Goal: Task Accomplishment & Management: Manage account settings

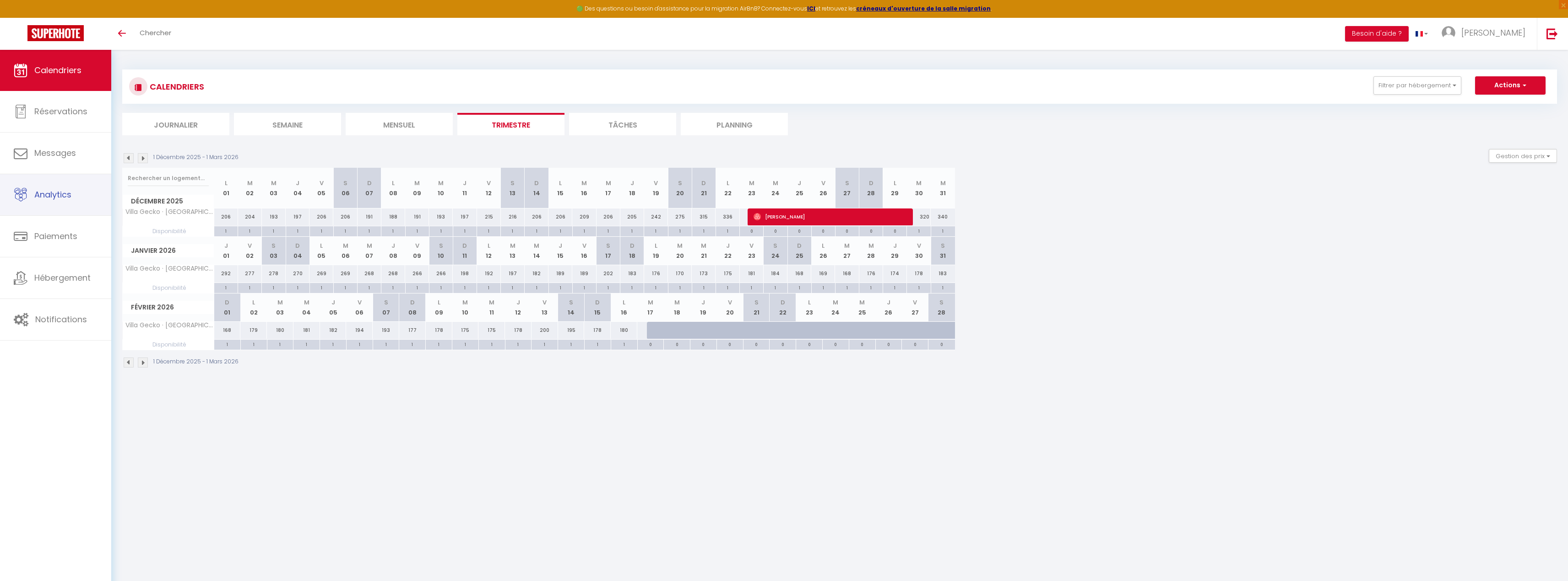
select select "0"
click at [48, 114] on span "Réservations" at bounding box center [61, 111] width 53 height 12
select select "not_cancelled"
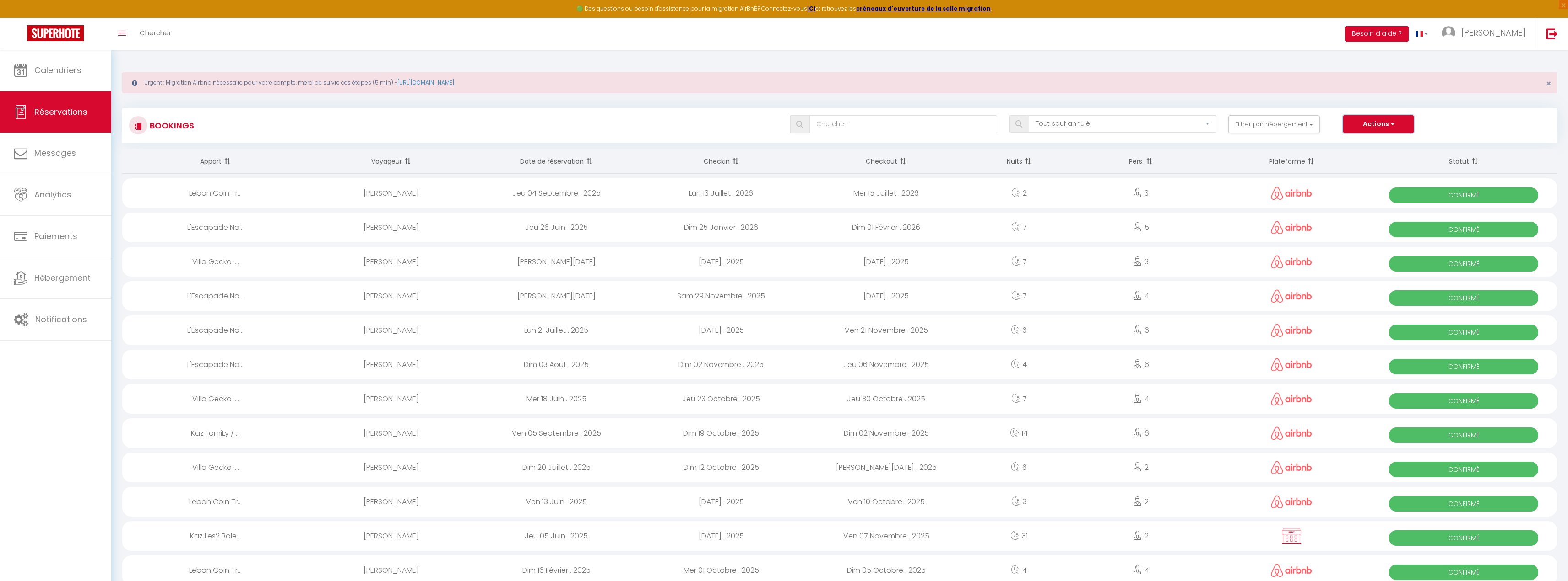
click at [1390, 115] on button "Actions" at bounding box center [1378, 124] width 71 height 18
click at [1289, 123] on button "Filtrer par hébergement" at bounding box center [1274, 124] width 91 height 18
click at [1257, 296] on input "Kaz Les2 Baleineaux sud sauvage-[GEOGRAPHIC_DATA]" at bounding box center [1301, 300] width 119 height 9
checkbox input "true"
checkbox input "false"
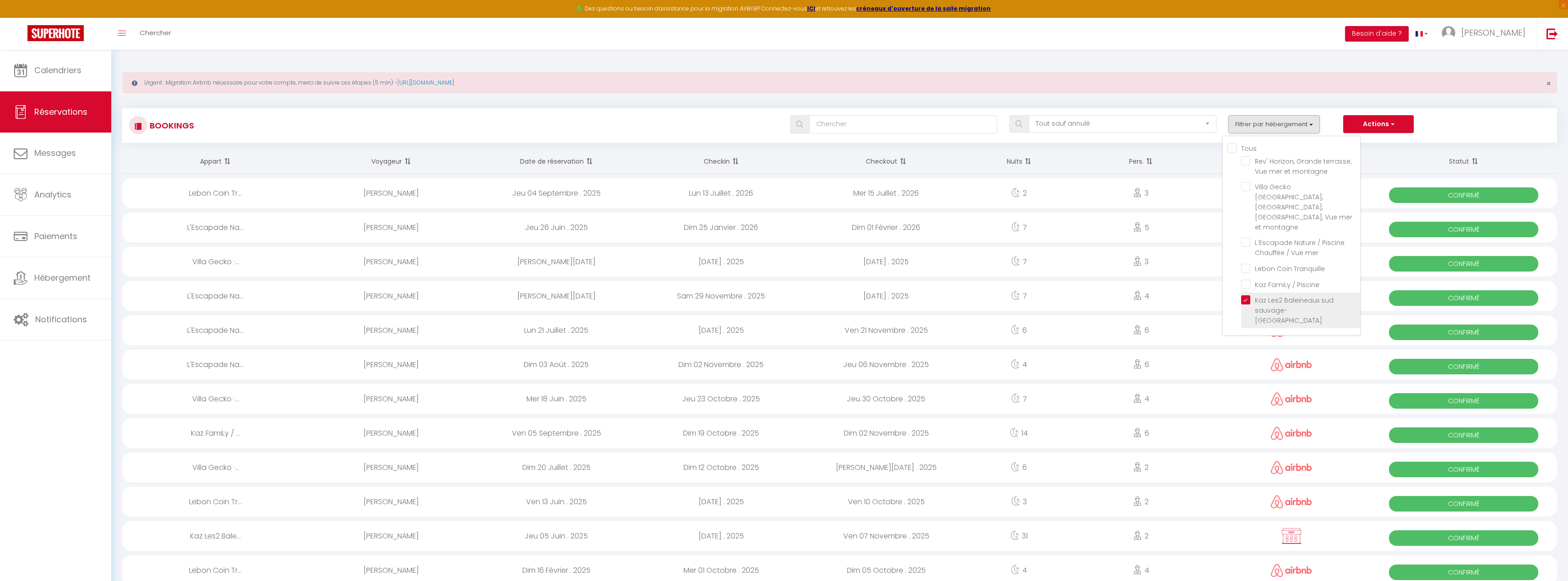
checkbox input "false"
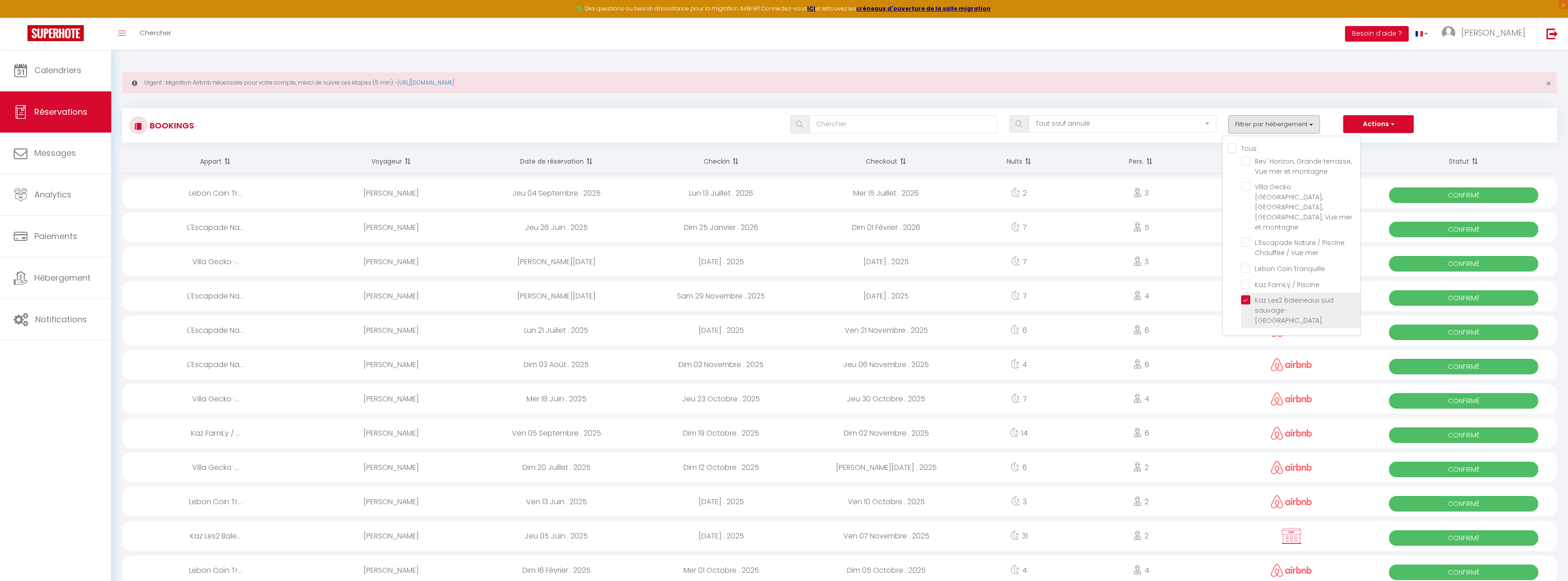
checkbox input "false"
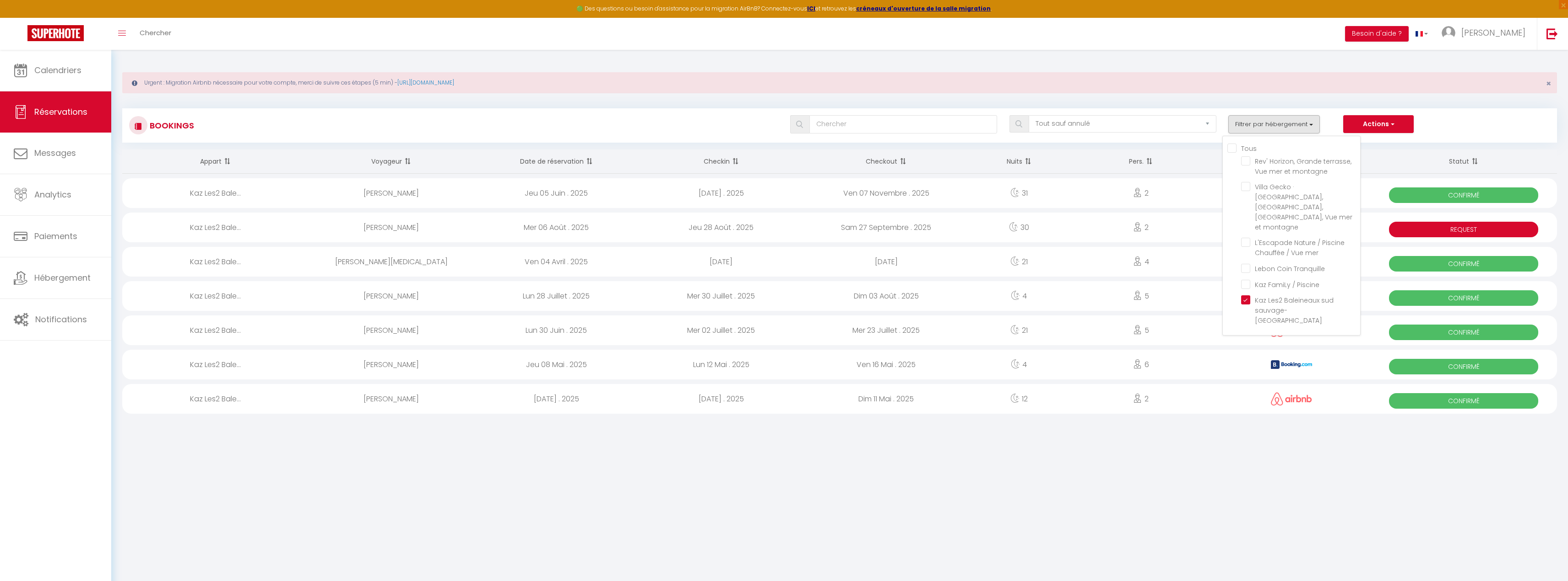
click at [1179, 496] on body "🟢 Des questions ou besoin d'assistance pour la migration AirBnB? Connectez-vous…" at bounding box center [784, 340] width 1568 height 581
drag, startPoint x: 698, startPoint y: 228, endPoint x: 754, endPoint y: 231, distance: 56.1
click at [754, 231] on div "Jeu 28 Août . 2025" at bounding box center [721, 227] width 165 height 30
select select "KO"
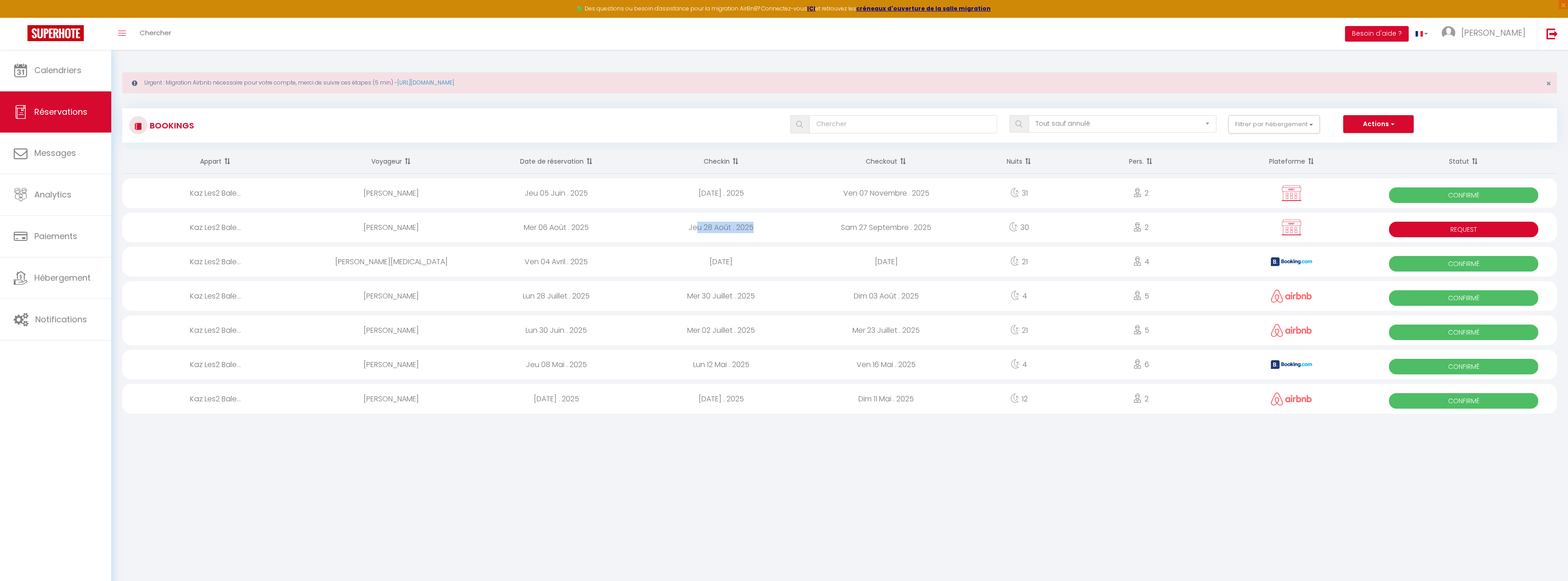
select select "0"
select select "1"
select select
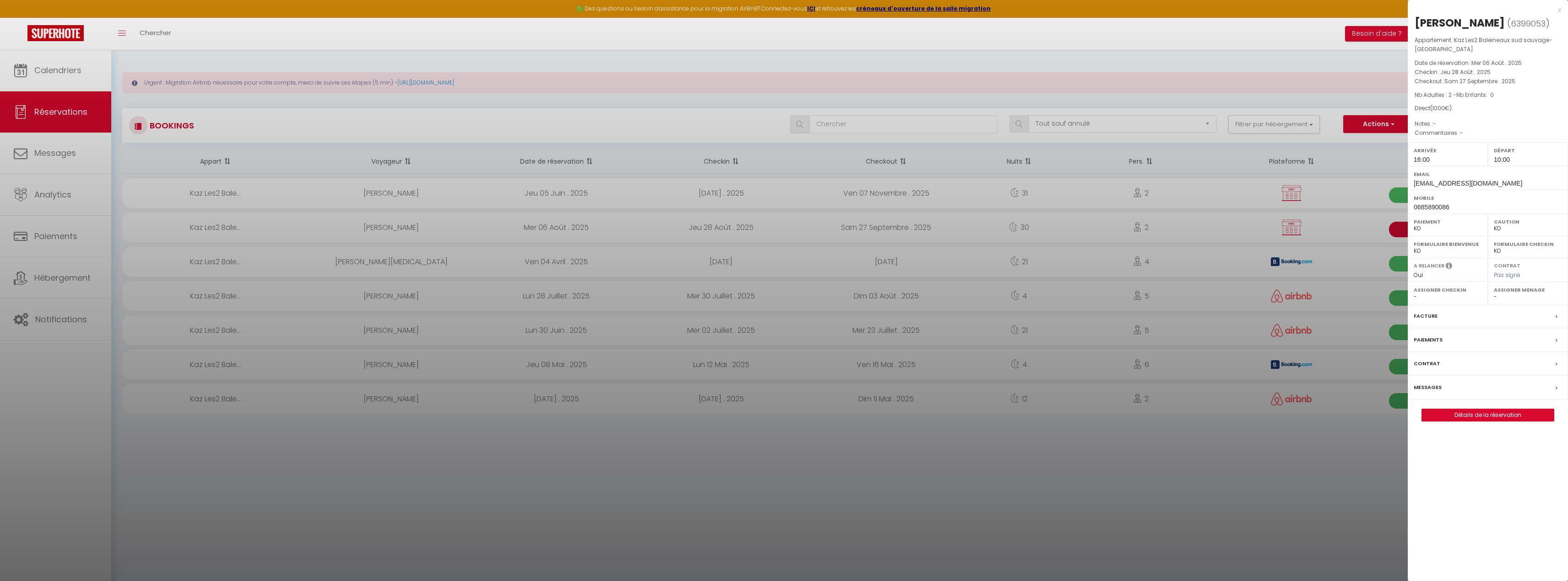
click at [988, 439] on div at bounding box center [784, 290] width 1568 height 581
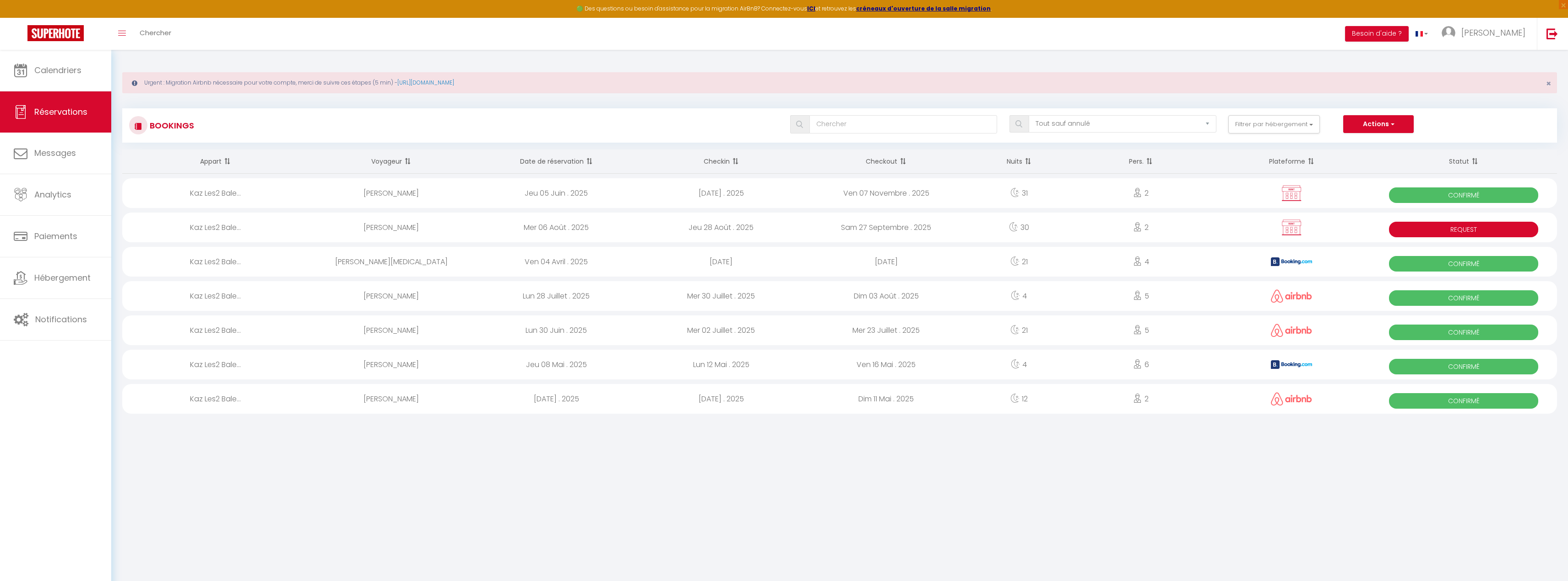
click at [210, 228] on div "Kaz Les2 Bale..." at bounding box center [215, 227] width 186 height 30
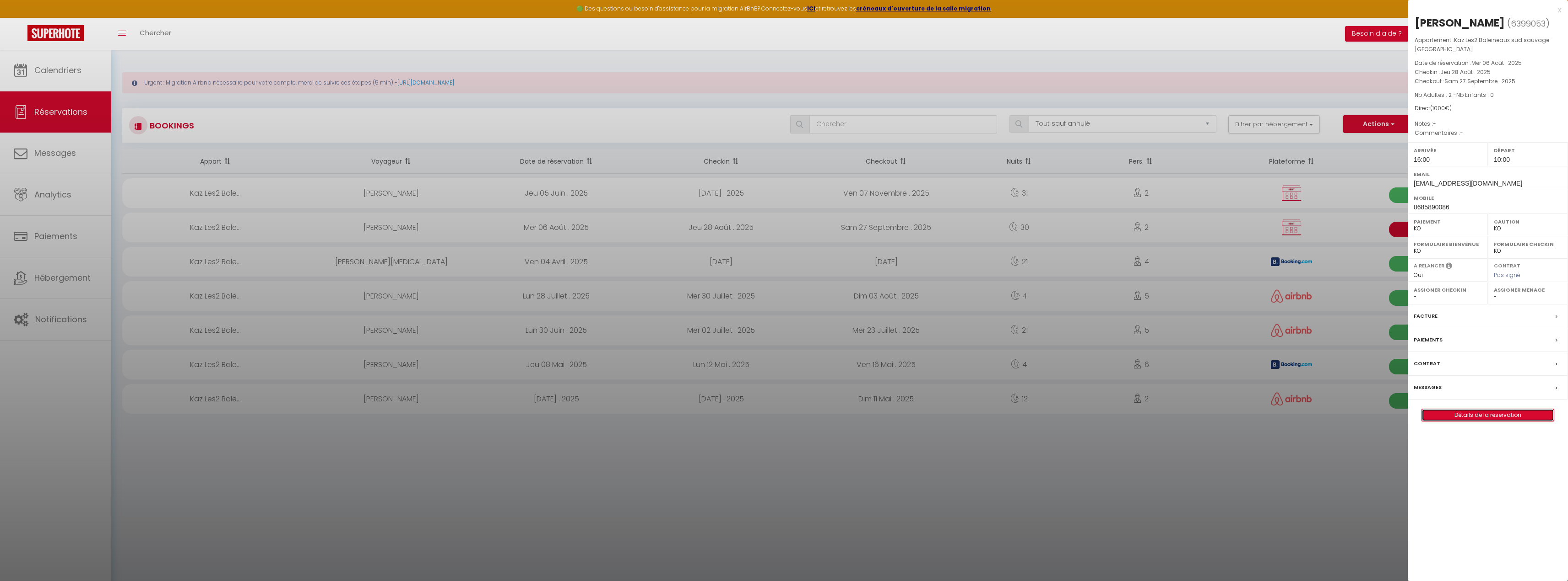
click at [1464, 413] on link "Détails de la réservation" at bounding box center [1488, 415] width 132 height 12
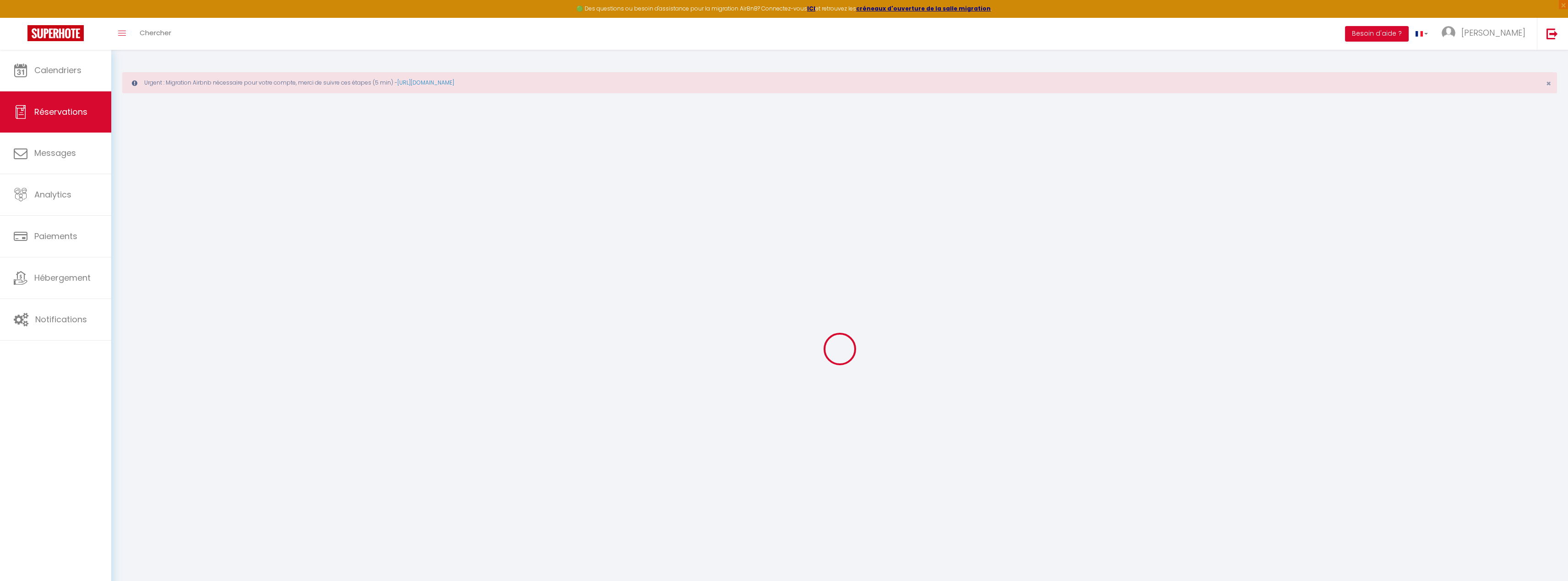
type input "[PERSON_NAME]"
type input "CANTIN"
type input "[EMAIL_ADDRESS][DOMAIN_NAME]"
type input "0685890086"
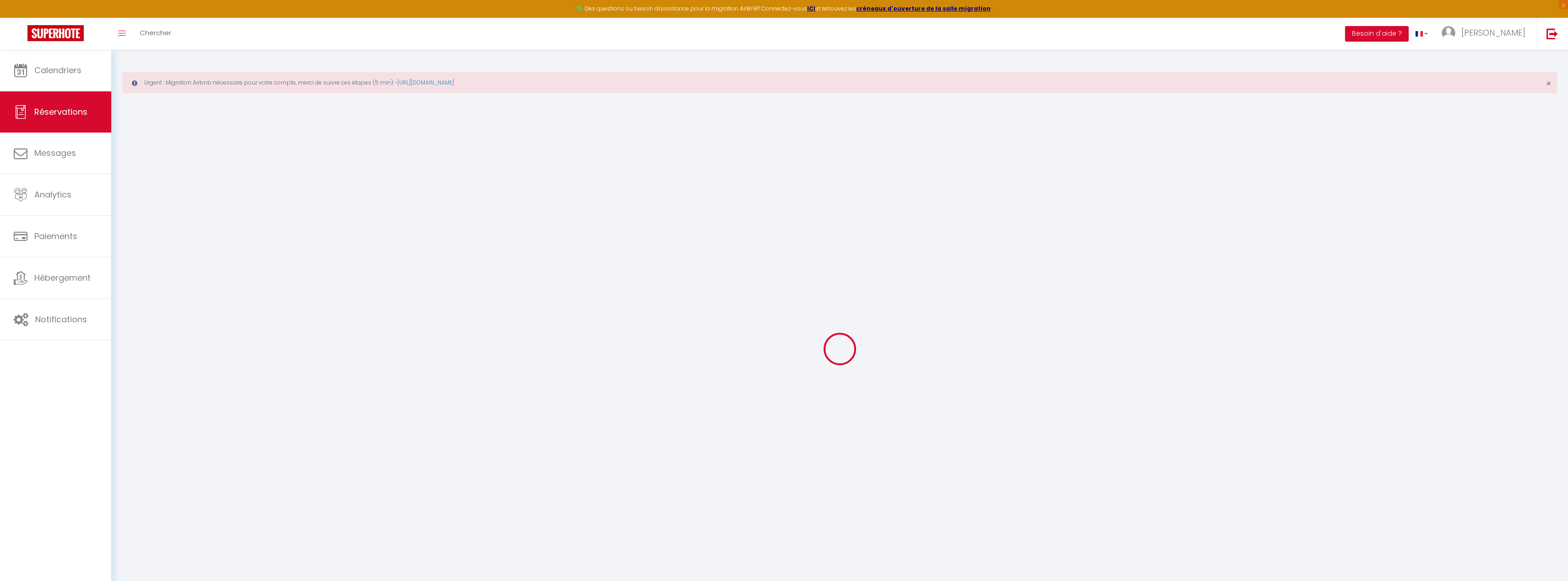
type input "93170"
type input "[STREET_ADDRESS]"
type input "Bagnolet"
select select "FR"
select select "64049"
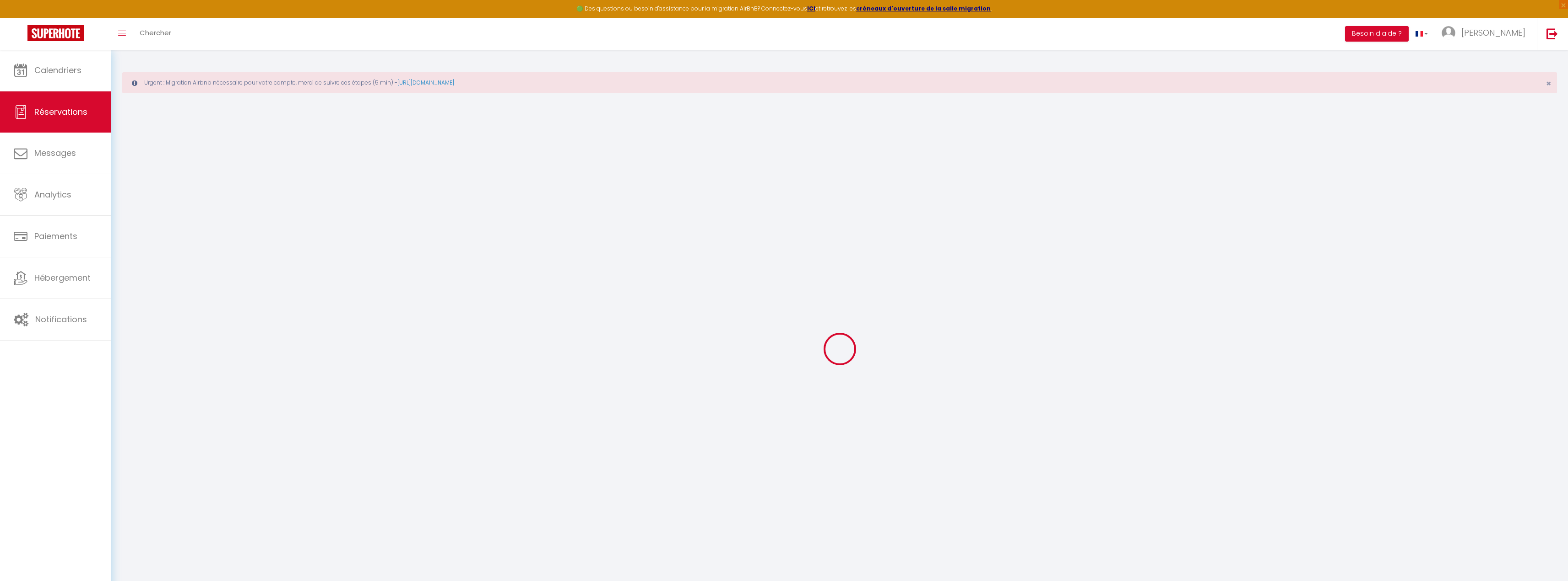
select select "4"
type input "Jeu 28 Août 2025"
select select
type input "Sam 27 Septembre 2025"
select select
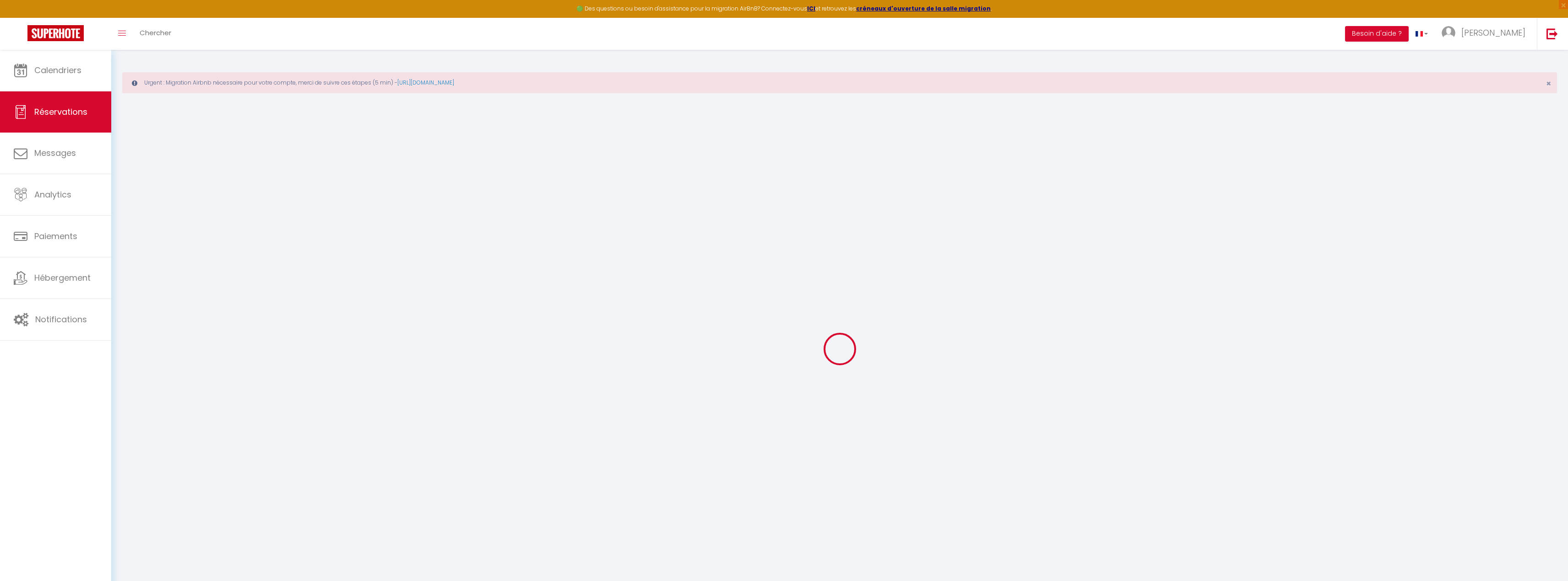
type input "2"
select select "10"
select select
type input "850"
checkbox input "false"
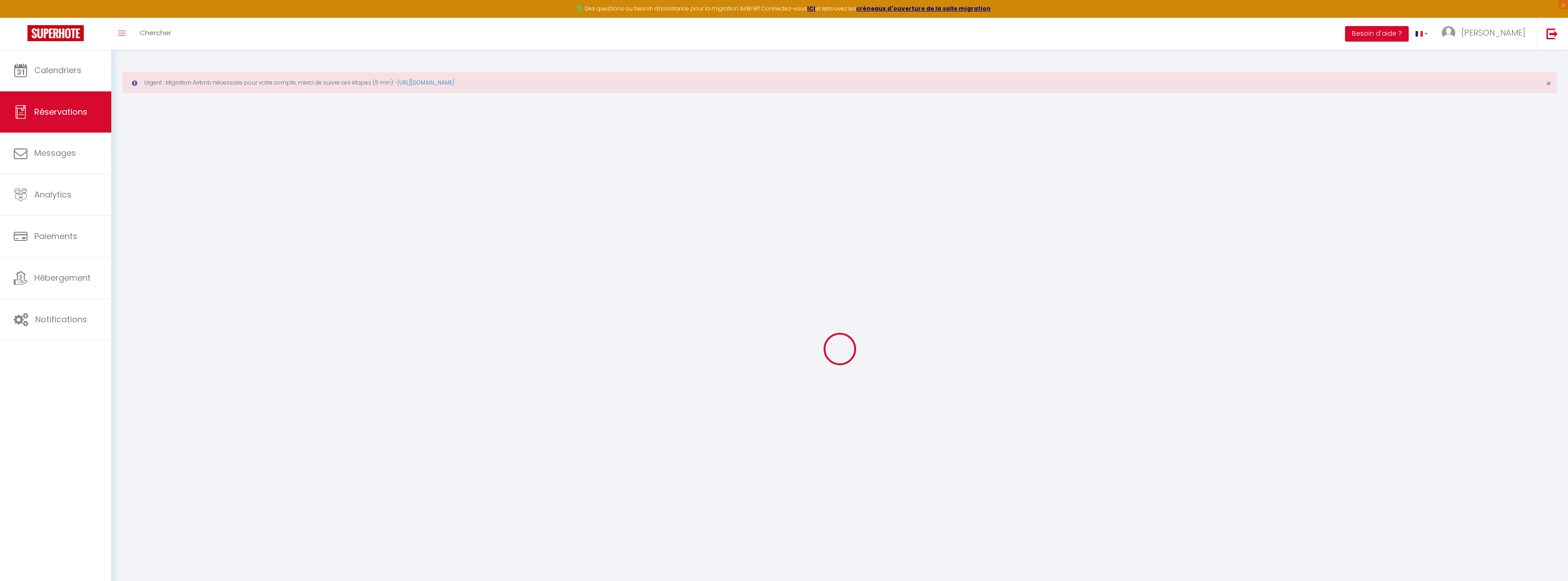
type input "1000"
type input "0"
select select
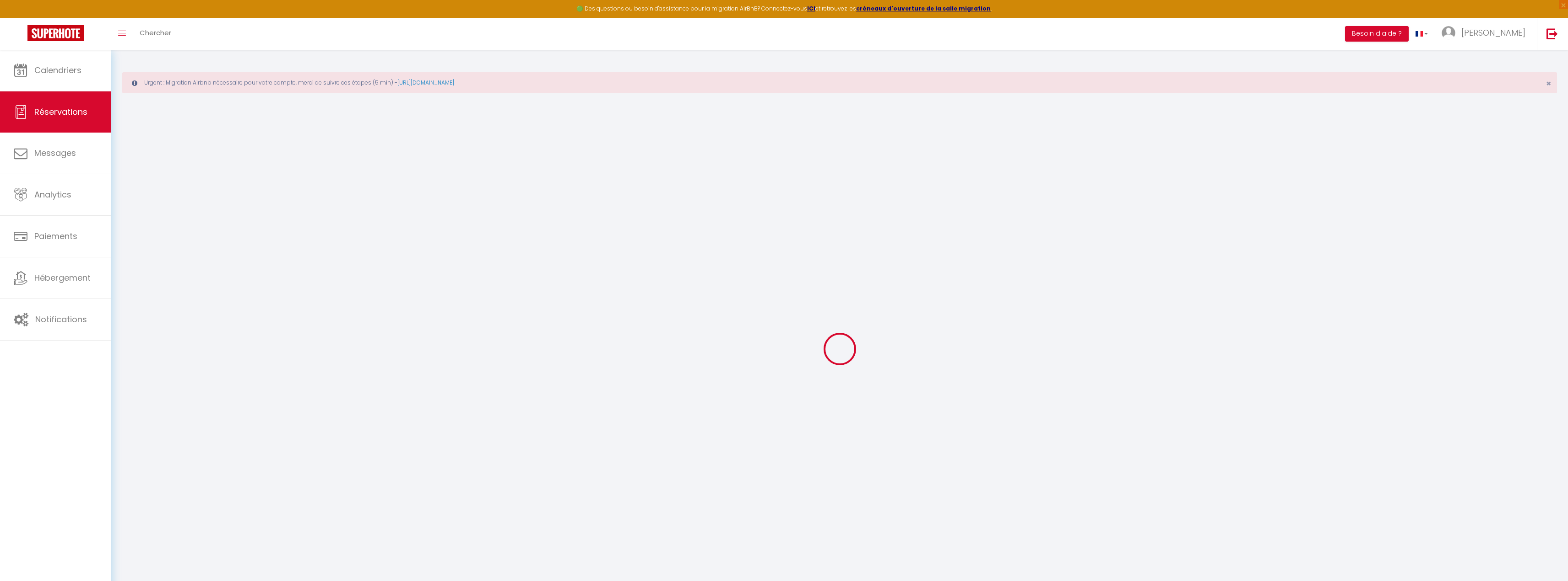
select select
select select "14"
checkbox input "false"
select select
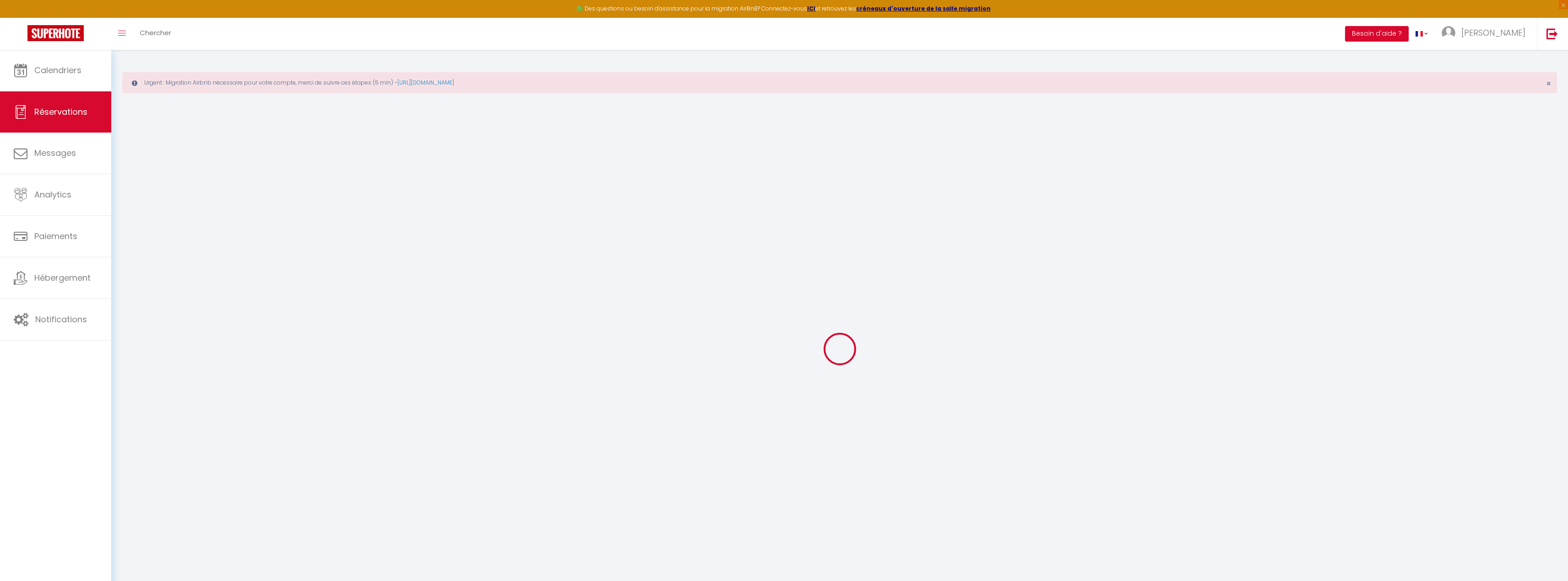
checkbox input "false"
select select
checkbox input "false"
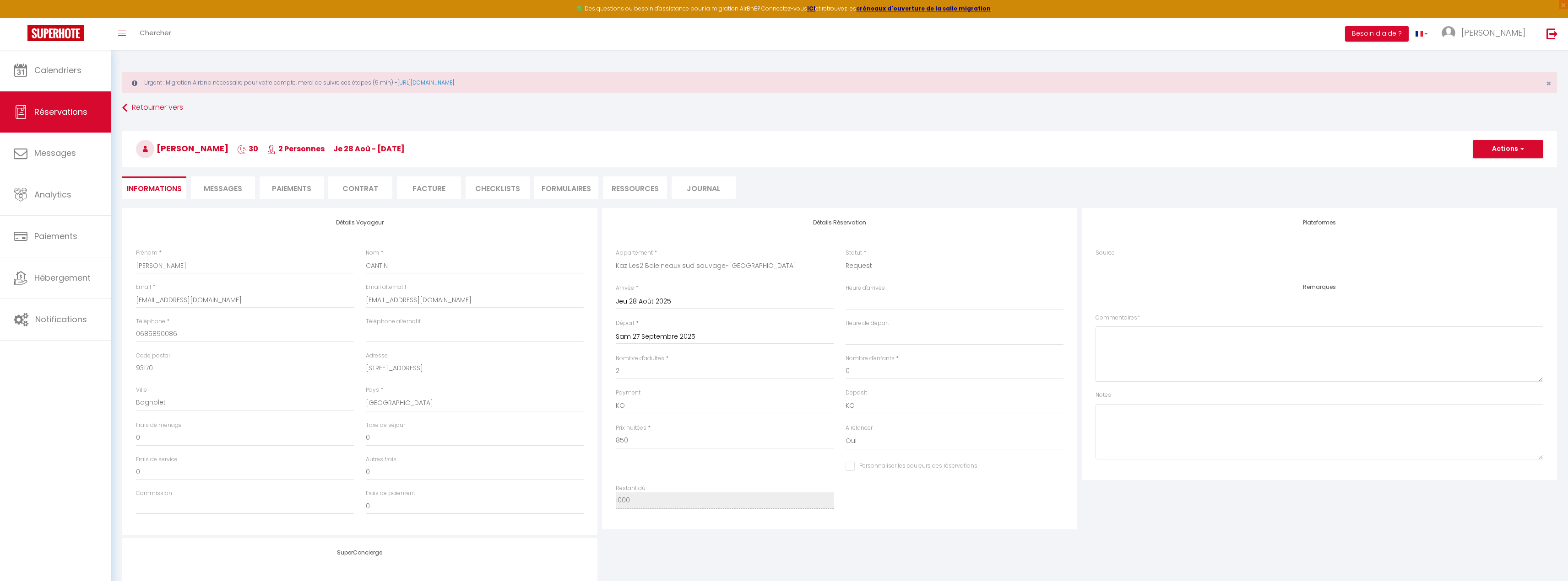
type input "150"
select select
checkbox input "false"
select select "16:00"
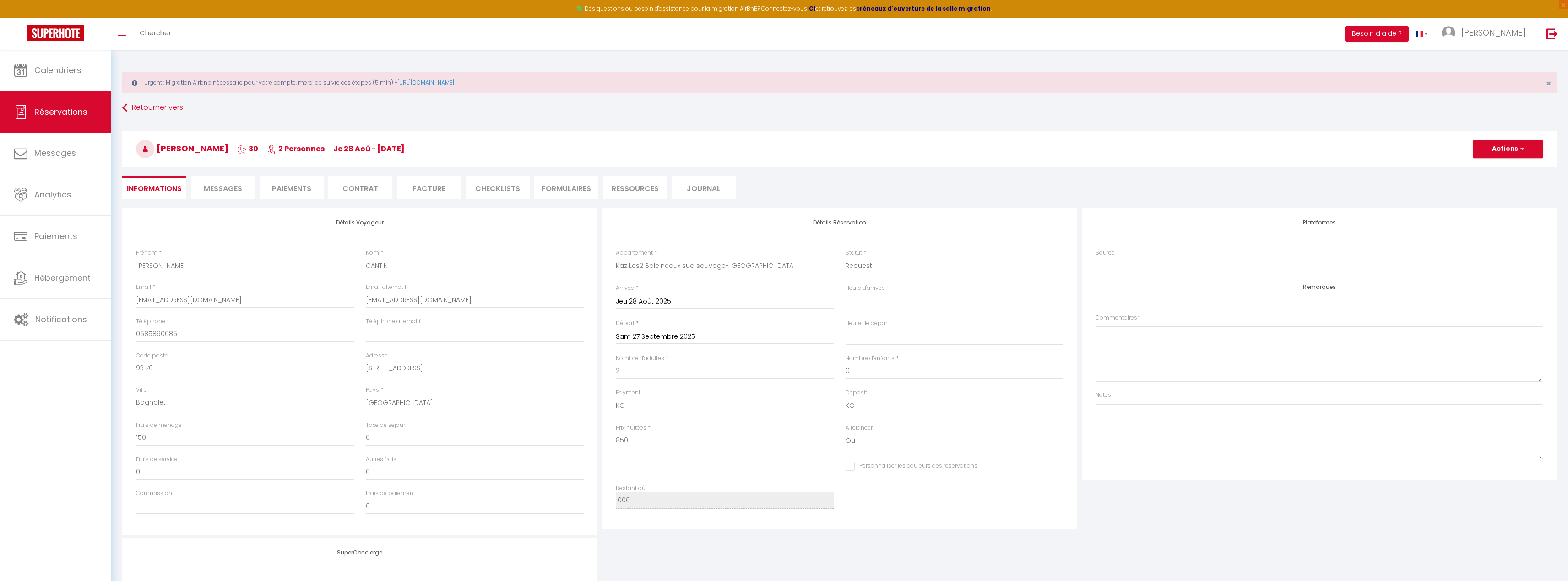
select select "10:00"
drag, startPoint x: 462, startPoint y: 300, endPoint x: 357, endPoint y: 305, distance: 105.1
click at [357, 305] on div "Email * [EMAIL_ADDRESS][DOMAIN_NAME] Email alternatif [EMAIL_ADDRESS][DOMAIN_NA…" at bounding box center [360, 300] width 459 height 35
click at [458, 301] on input "[EMAIL_ADDRESS][DOMAIN_NAME]" at bounding box center [474, 300] width 218 height 17
click at [171, 332] on input "0685890086" at bounding box center [244, 334] width 218 height 17
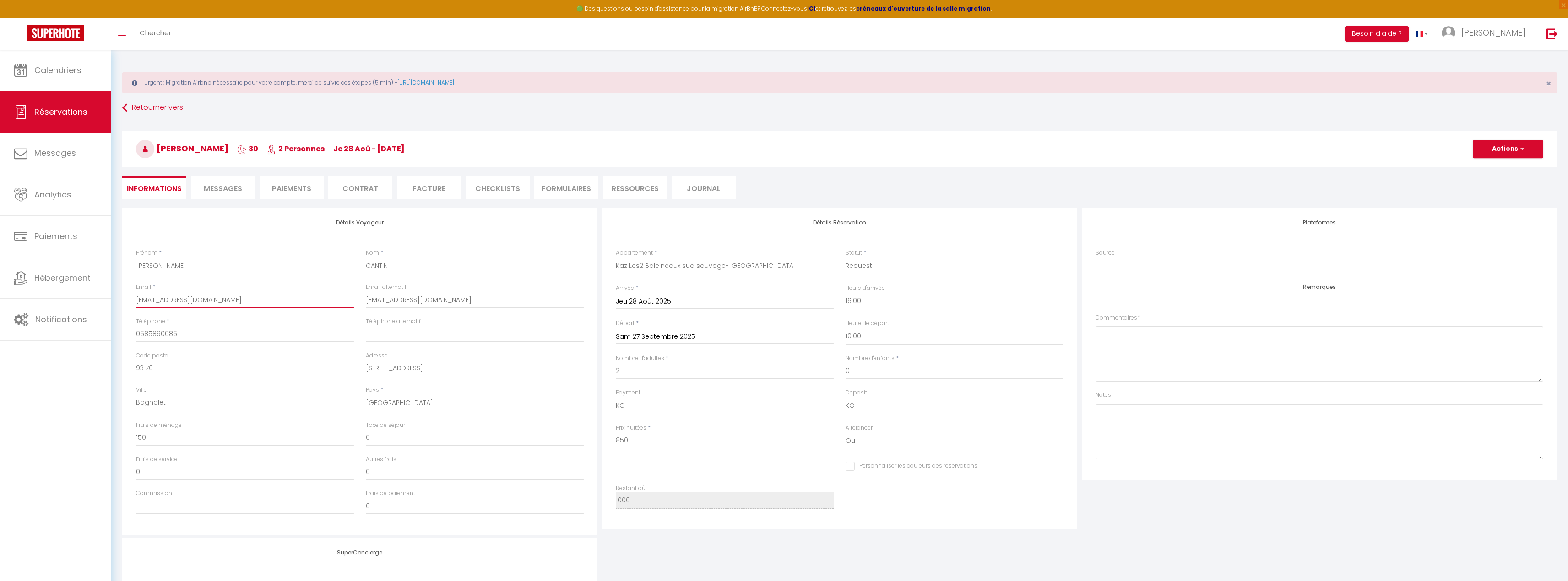
click at [217, 301] on input "[EMAIL_ADDRESS][DOMAIN_NAME]" at bounding box center [244, 300] width 218 height 17
drag, startPoint x: 217, startPoint y: 301, endPoint x: 130, endPoint y: 310, distance: 87.5
click at [130, 310] on div "Email * [EMAIL_ADDRESS][DOMAIN_NAME]" at bounding box center [244, 300] width 230 height 35
drag, startPoint x: 440, startPoint y: 300, endPoint x: 361, endPoint y: 296, distance: 79.1
click at [361, 296] on div "Email alternatif [EMAIL_ADDRESS][DOMAIN_NAME]" at bounding box center [474, 300] width 230 height 35
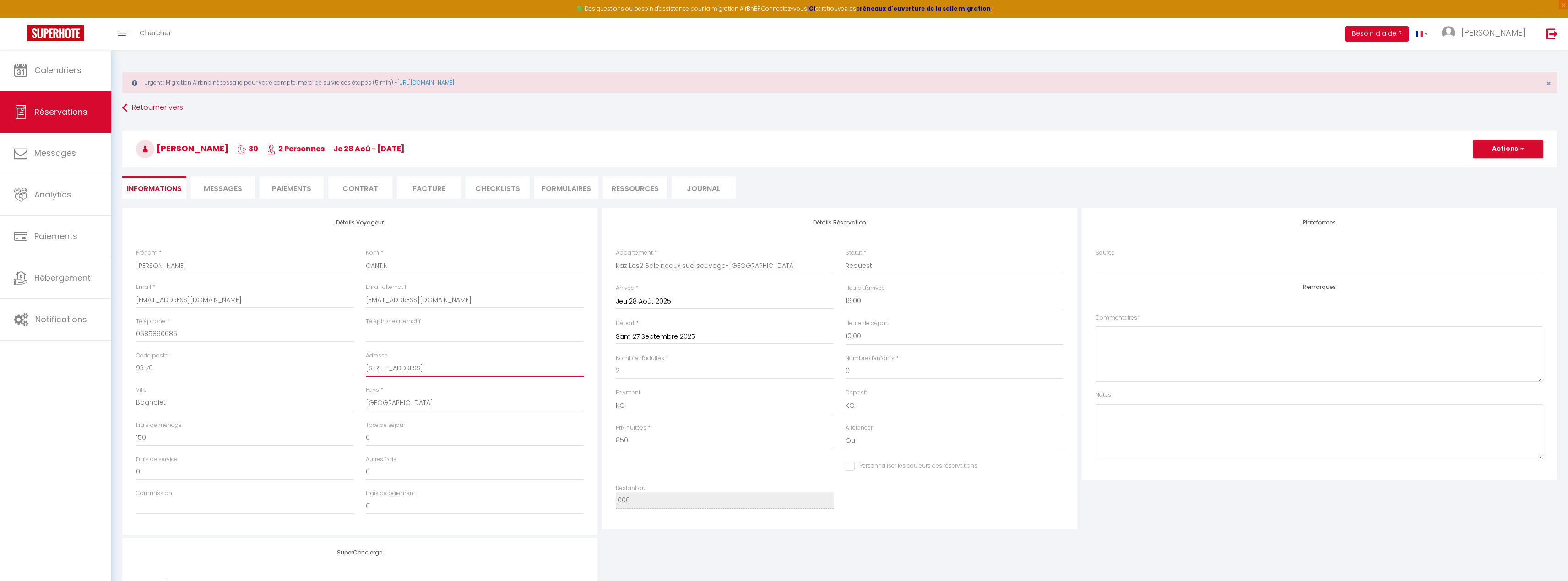
click at [496, 364] on input "[STREET_ADDRESS]" at bounding box center [474, 368] width 218 height 17
click at [79, 110] on span "Réservations" at bounding box center [61, 112] width 53 height 12
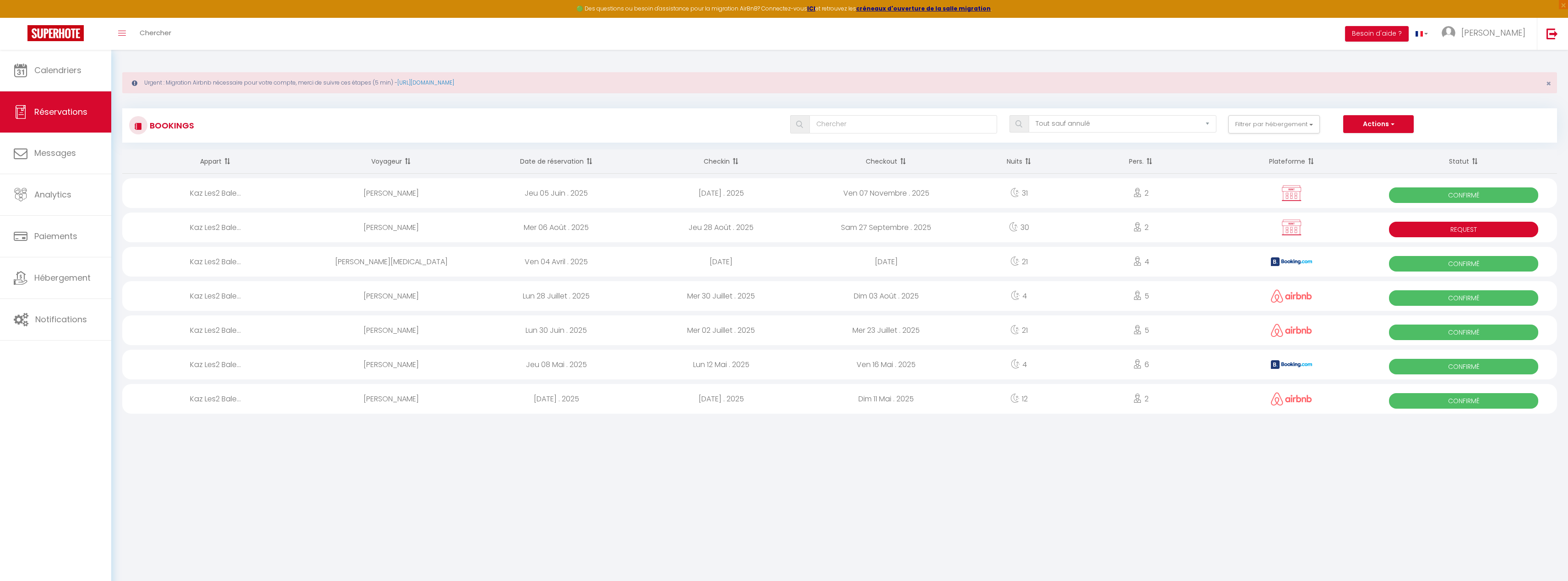
click at [725, 162] on th "Checkin" at bounding box center [721, 162] width 165 height 24
click at [854, 257] on div "[DATE]" at bounding box center [886, 262] width 165 height 30
select select "OK"
select select "KO"
select select "0"
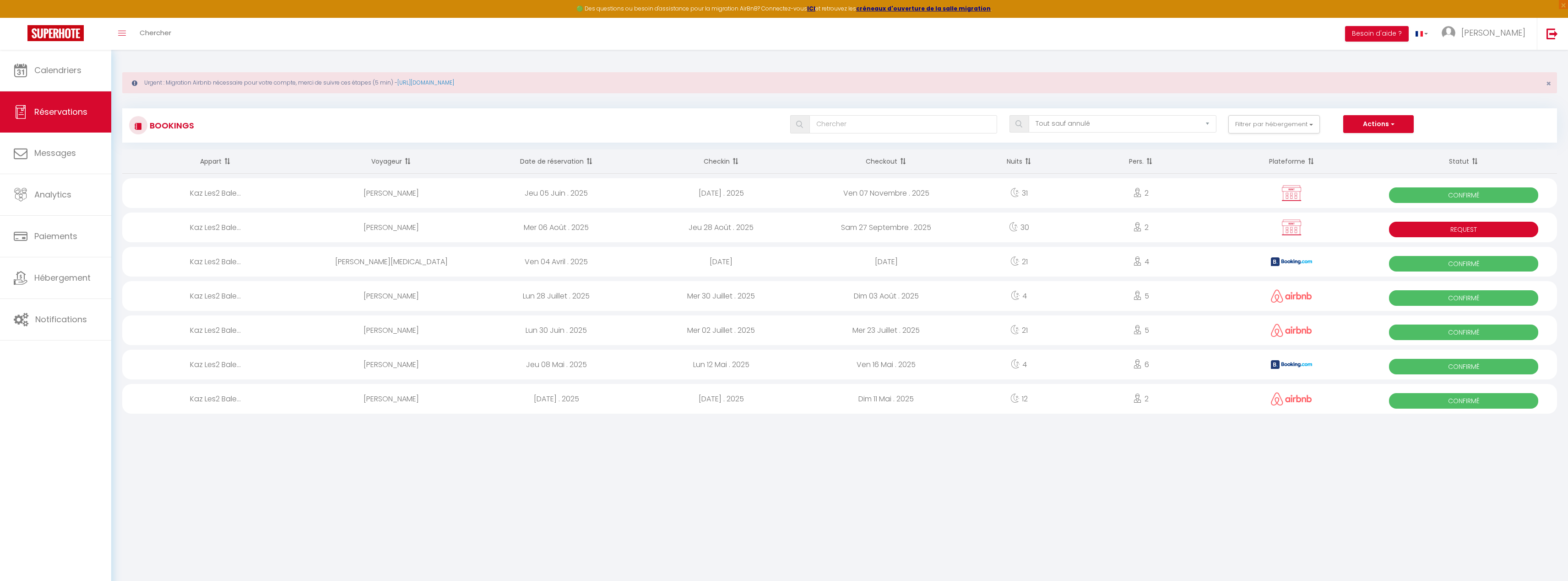
select select "0"
select select "1"
select select
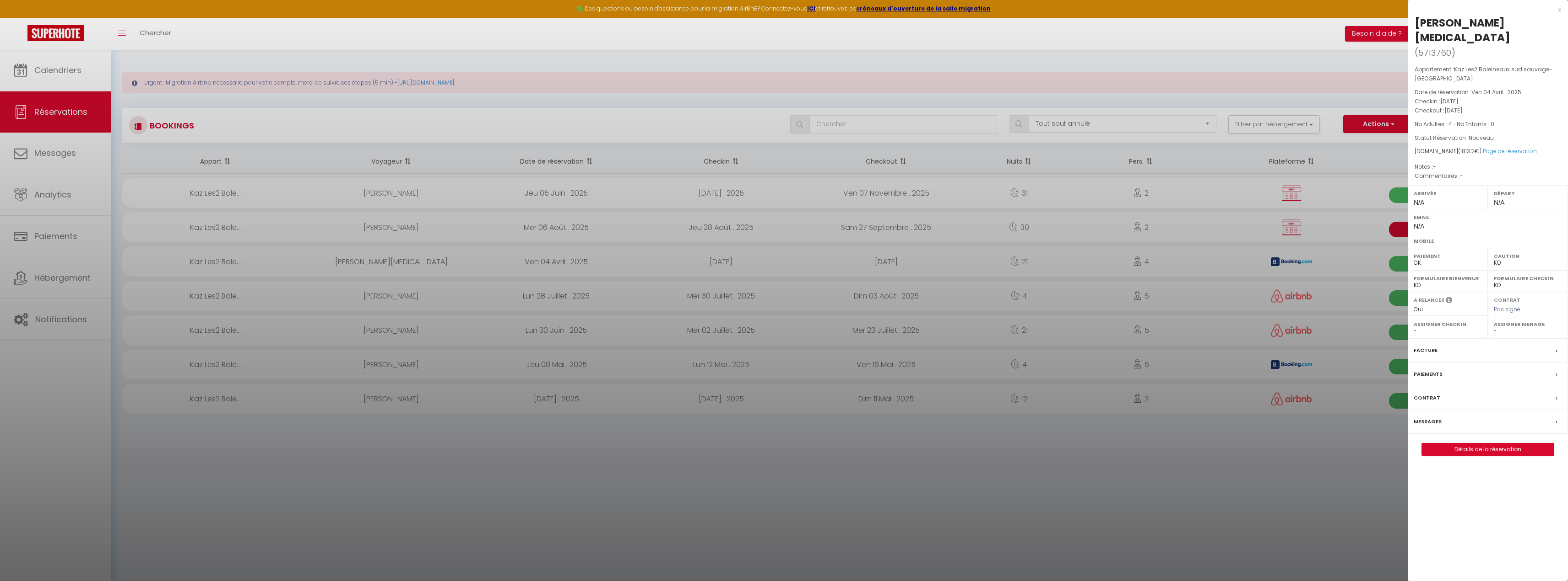
click at [854, 257] on div at bounding box center [784, 290] width 1568 height 581
